Goal: Task Accomplishment & Management: Use online tool/utility

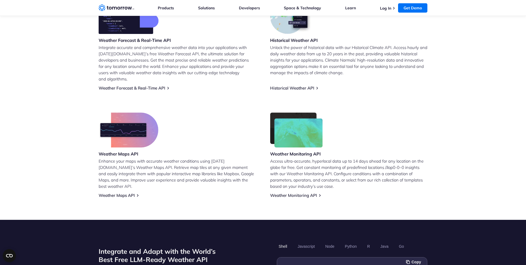
scroll to position [239, 0]
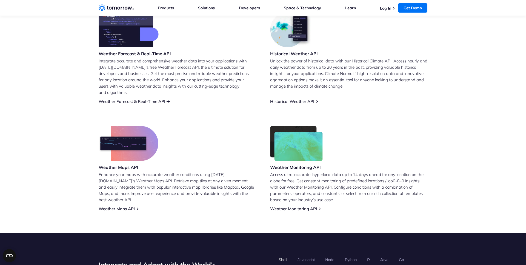
click at [134, 99] on link "Weather Forecast & Real-Time API" at bounding box center [132, 101] width 67 height 5
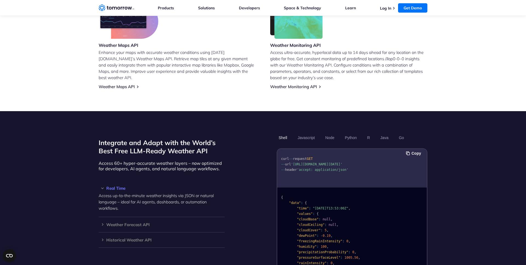
scroll to position [464, 0]
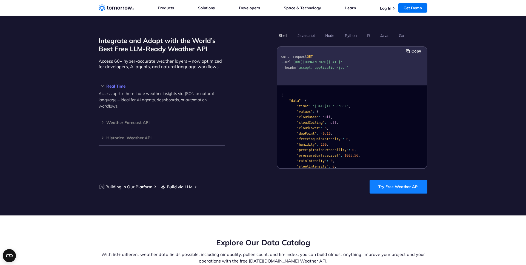
click at [408, 187] on link "Try Free Weather API" at bounding box center [399, 187] width 58 height 14
click at [407, 48] on button "Copy" at bounding box center [414, 51] width 17 height 6
click at [307, 31] on button "Javascript" at bounding box center [306, 35] width 21 height 9
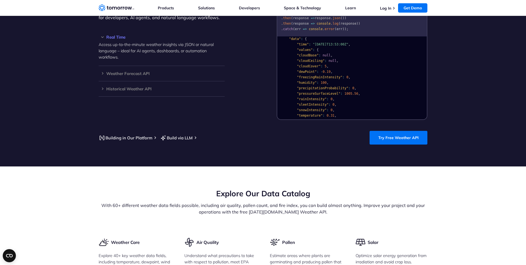
scroll to position [513, 0]
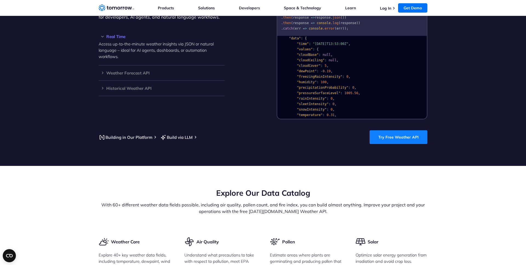
click at [395, 133] on link "Try Free Weather API" at bounding box center [399, 137] width 58 height 14
